Goal: Information Seeking & Learning: Learn about a topic

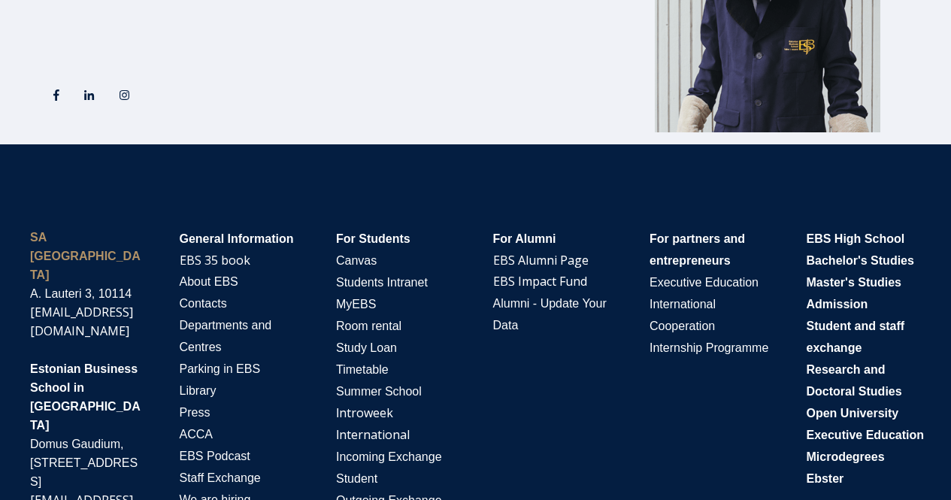
scroll to position [2831, 0]
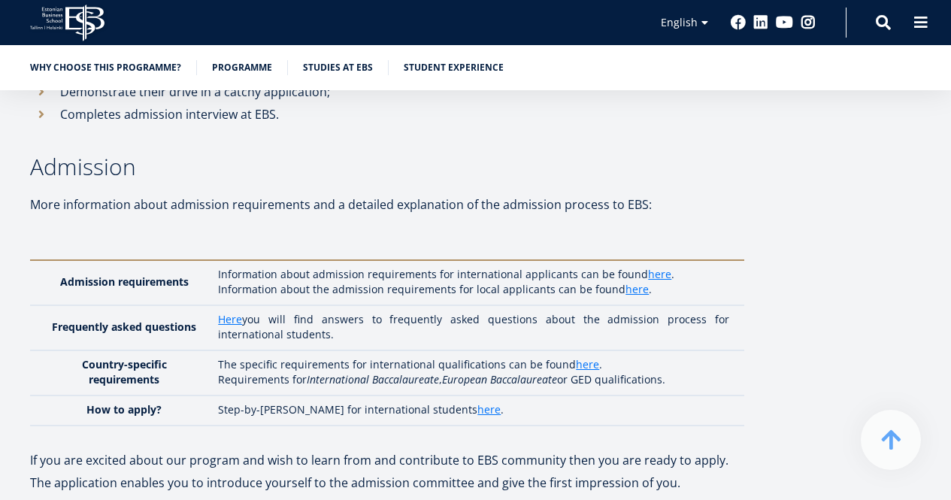
scroll to position [4202, 0]
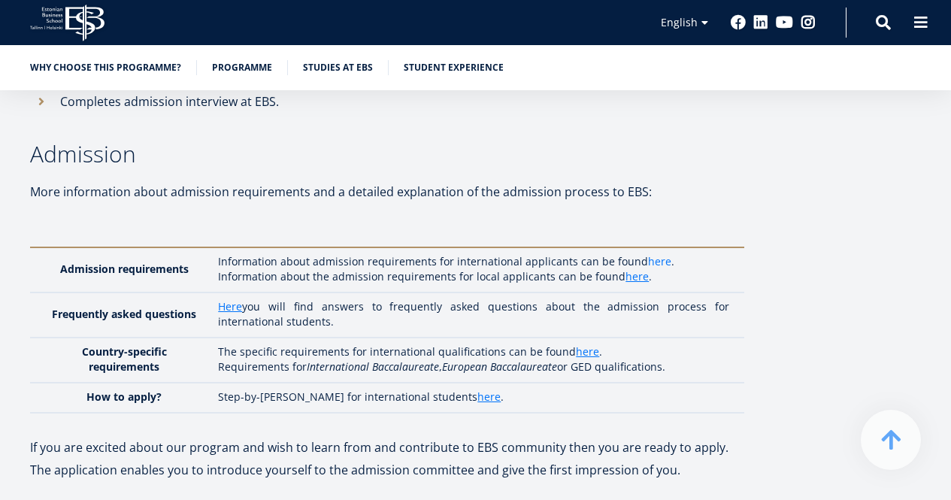
click at [648, 254] on link "here" at bounding box center [659, 261] width 23 height 15
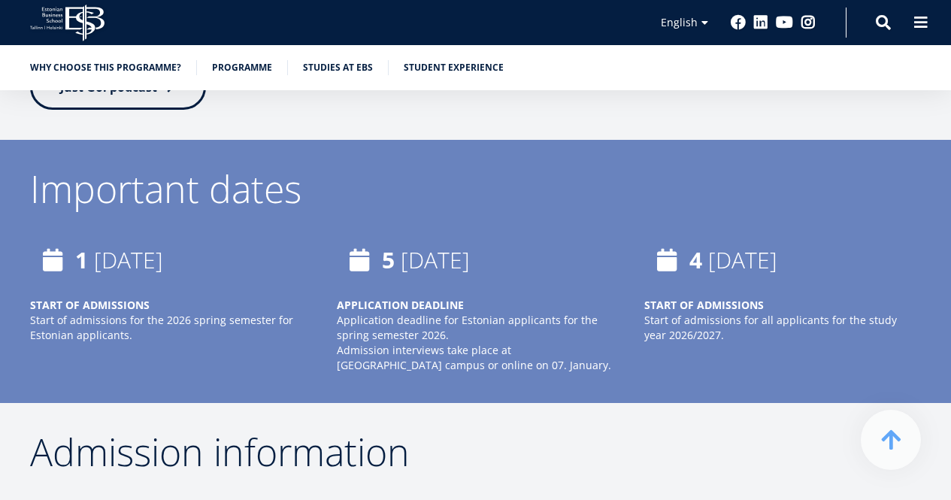
scroll to position [3630, 0]
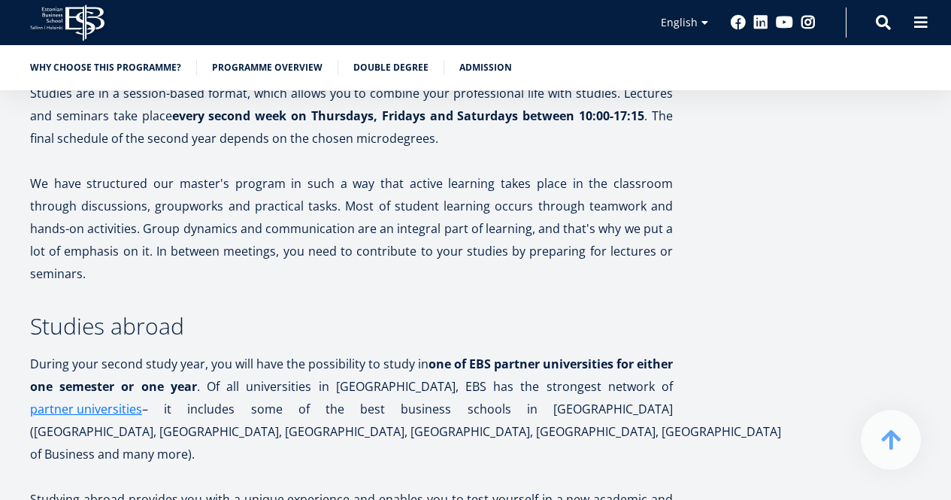
scroll to position [3029, 0]
